Goal: Task Accomplishment & Management: Complete application form

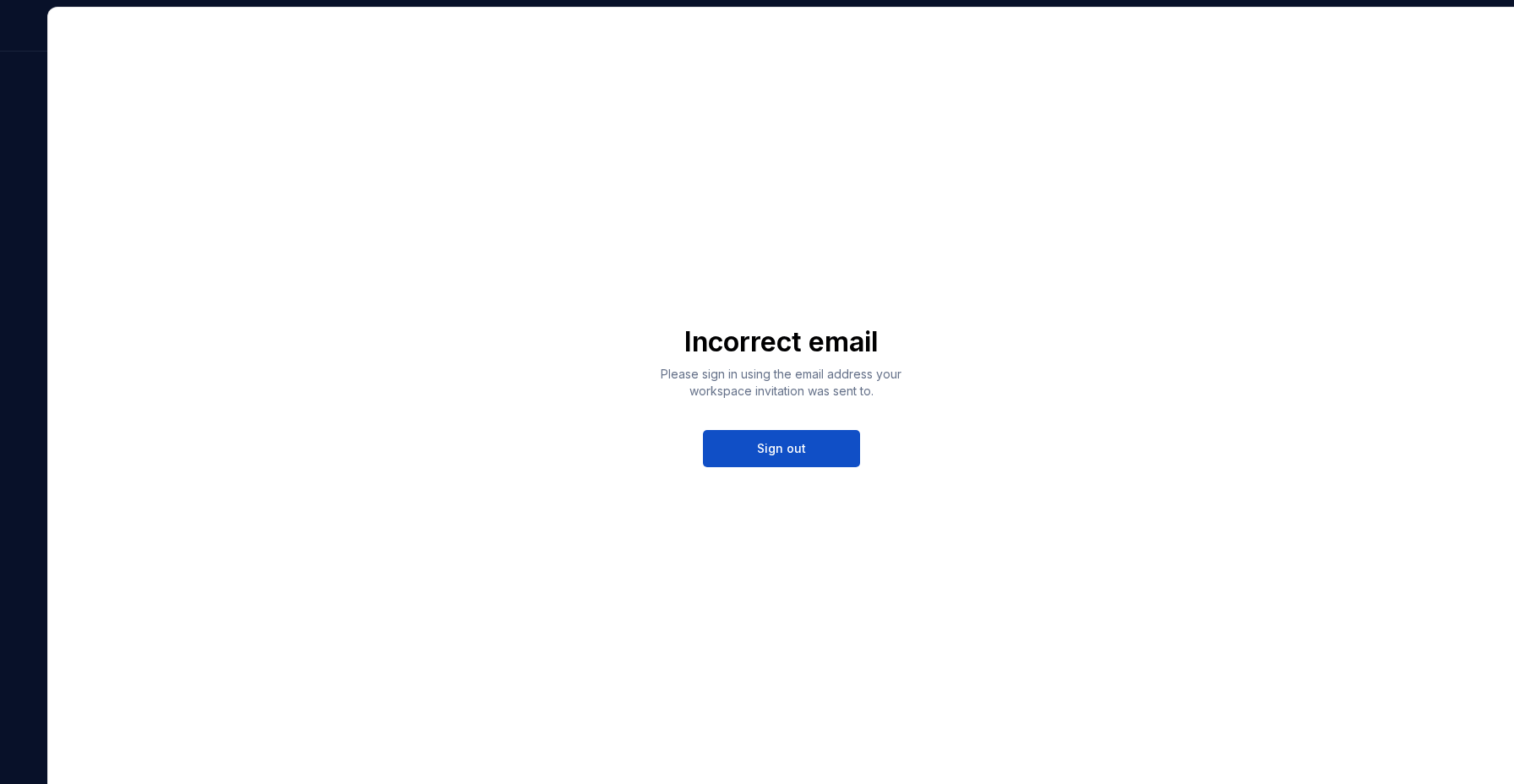
click at [820, 373] on p "Please sign in using the email address your workspace invitation was sent to." at bounding box center [781, 382] width 257 height 34
click at [999, 368] on div "Incorrect email Please sign in using the email address your workspace invitatio…" at bounding box center [781, 396] width 1466 height 776
click at [794, 442] on span "Sign out" at bounding box center [781, 449] width 49 height 17
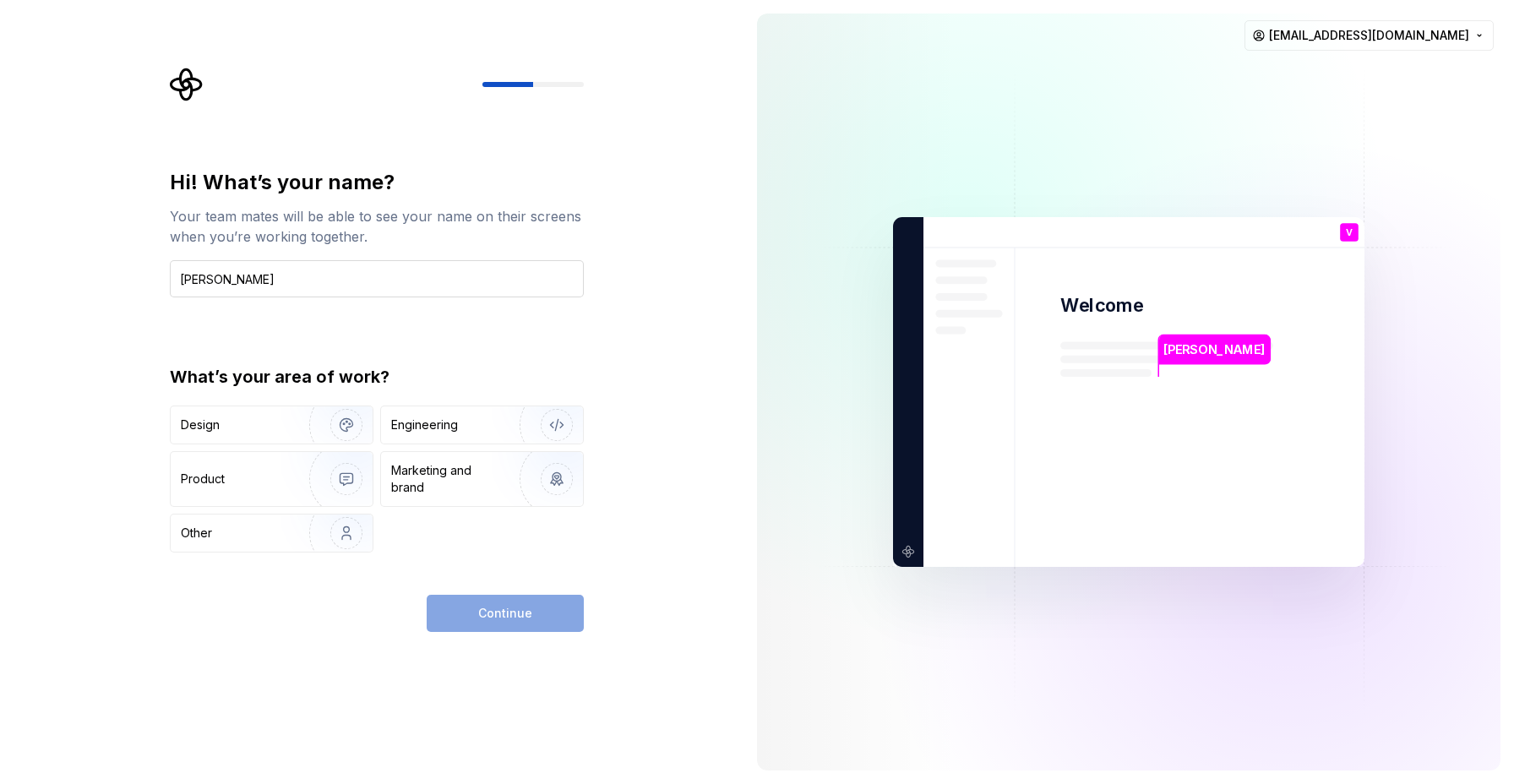
type input "VIjay Gaikwad"
type button "Design"
click at [351, 428] on img "button" at bounding box center [335, 424] width 108 height 113
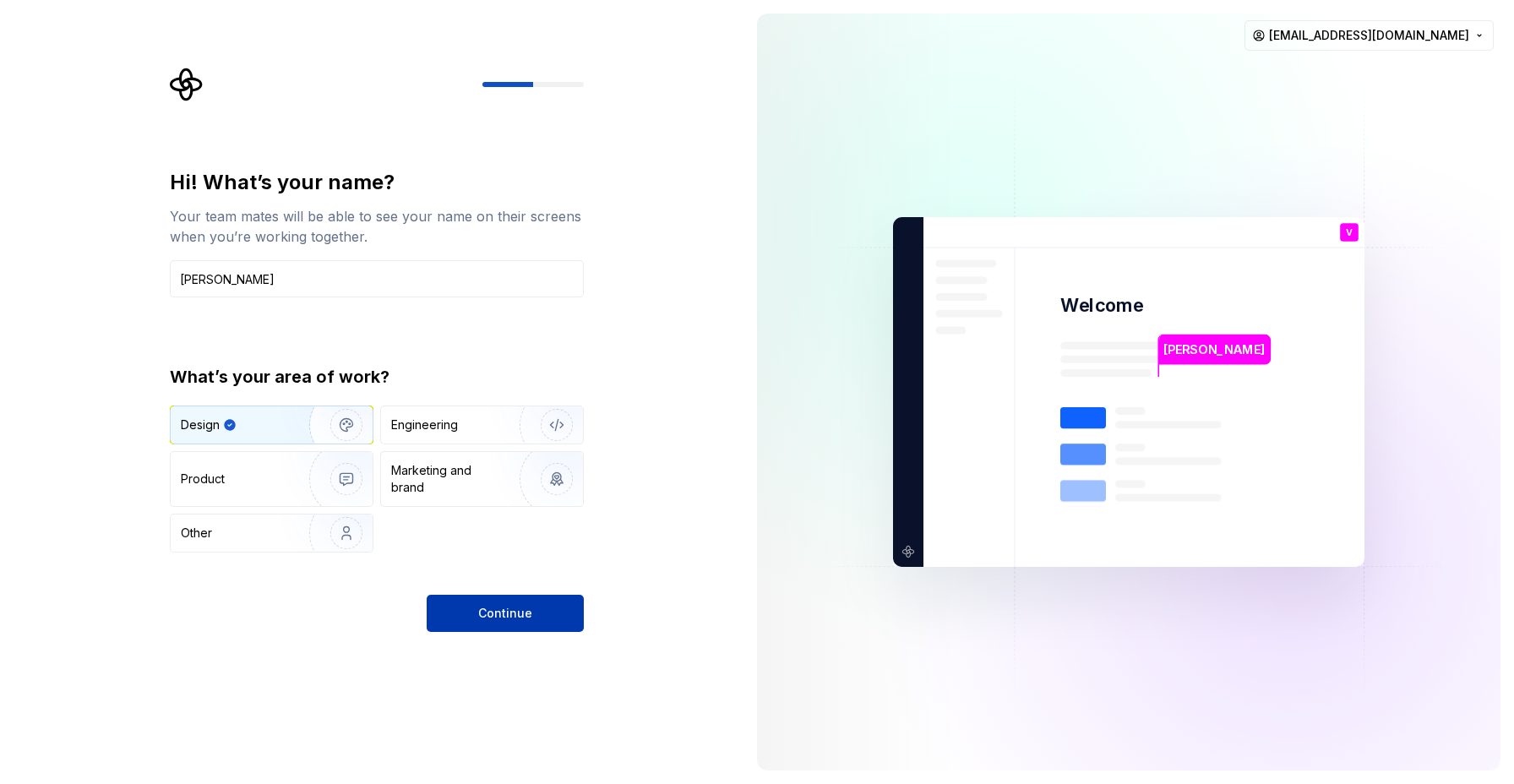
click at [538, 614] on button "Continue" at bounding box center [505, 613] width 157 height 38
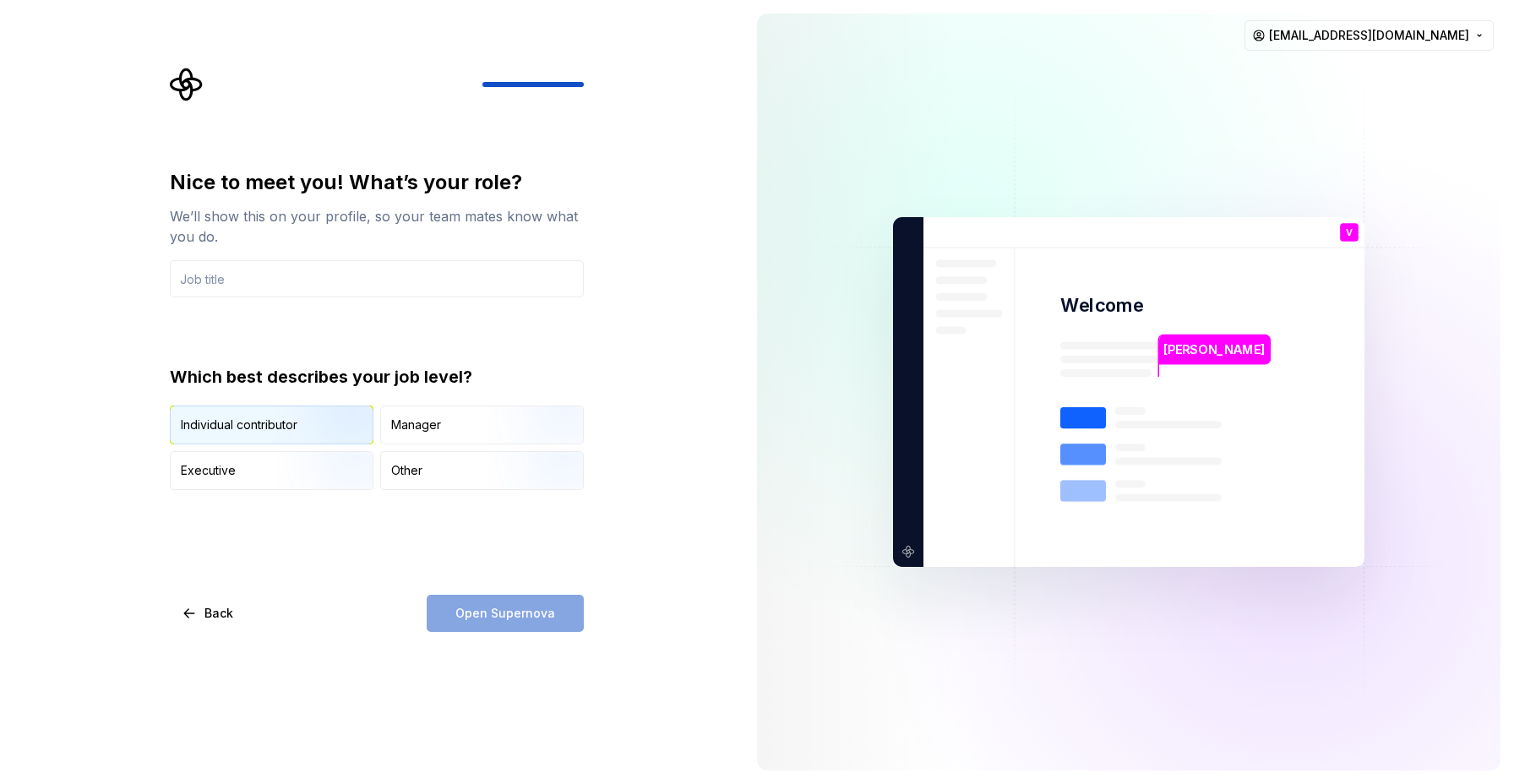
click at [250, 432] on div "Individual contributor" at bounding box center [239, 425] width 117 height 17
click at [243, 288] on input "text" at bounding box center [377, 278] width 414 height 38
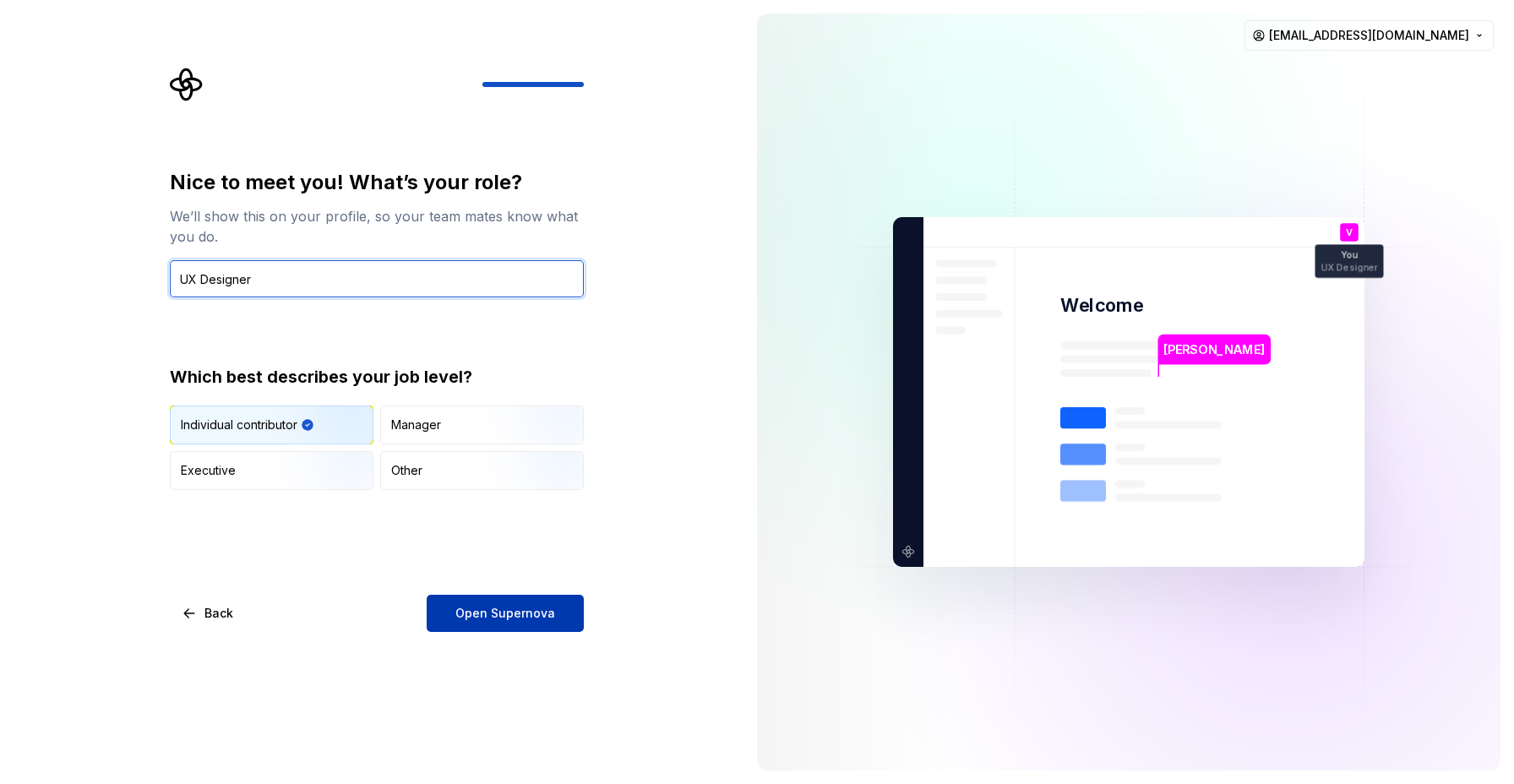
type input "UX Designer"
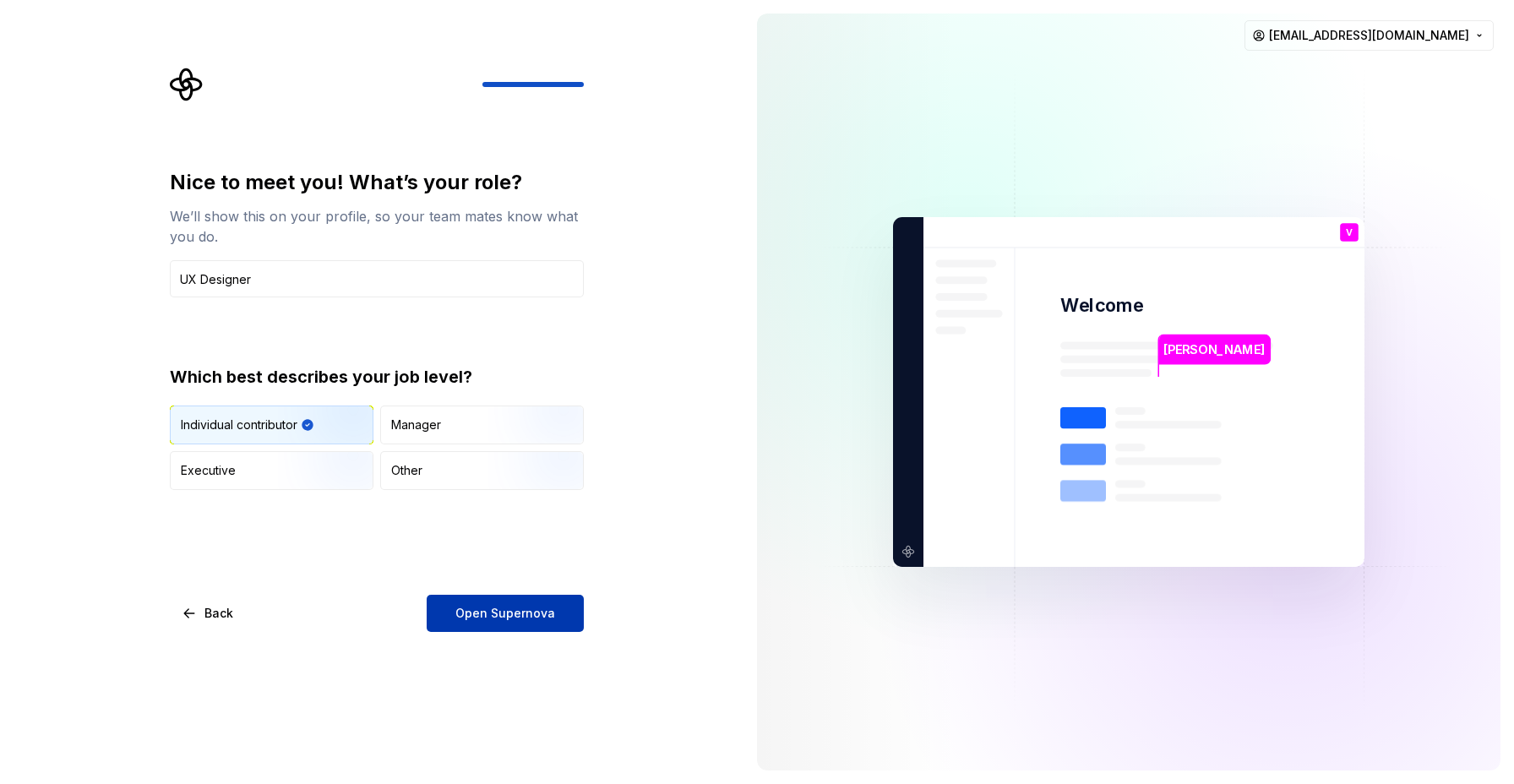
click at [523, 618] on span "Open Supernova" at bounding box center [505, 614] width 99 height 17
